Goal: Task Accomplishment & Management: Manage account settings

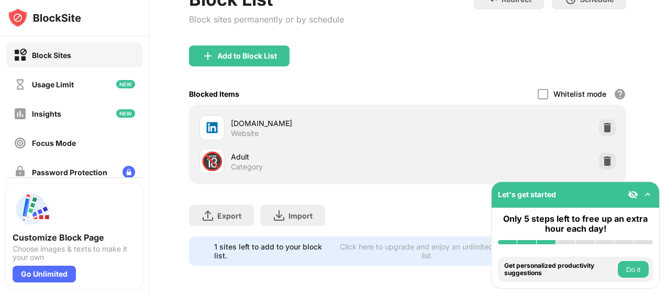
click at [590, 126] on div "[DOMAIN_NAME] Website" at bounding box center [407, 128] width 424 height 34
click at [599, 125] on div at bounding box center [607, 127] width 17 height 17
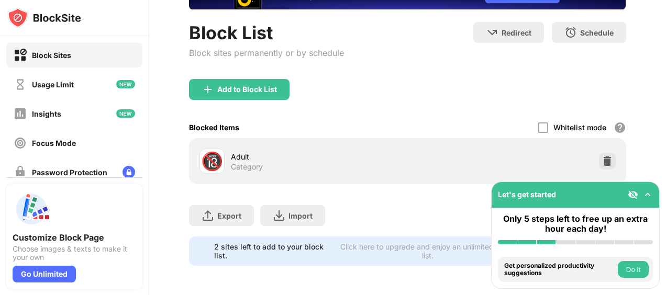
scroll to position [93, 0]
